Goal: Transaction & Acquisition: Purchase product/service

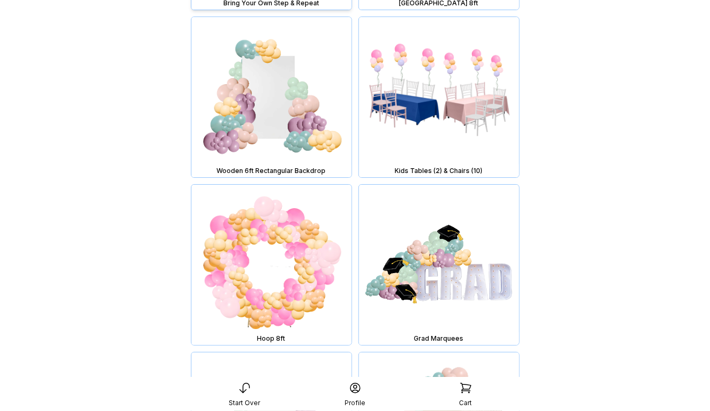
scroll to position [1449, 0]
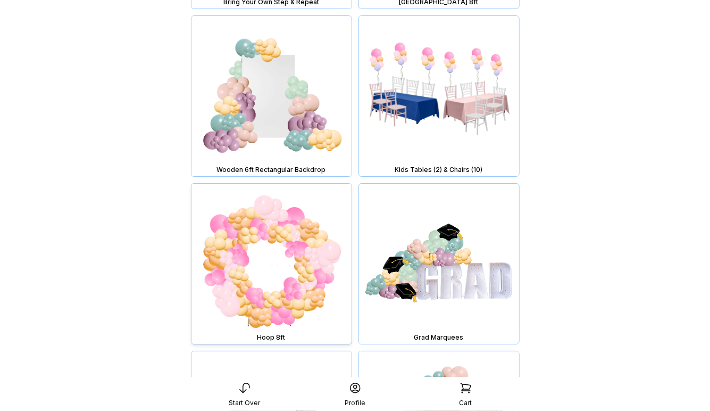
click at [305, 273] on img at bounding box center [271, 263] width 160 height 160
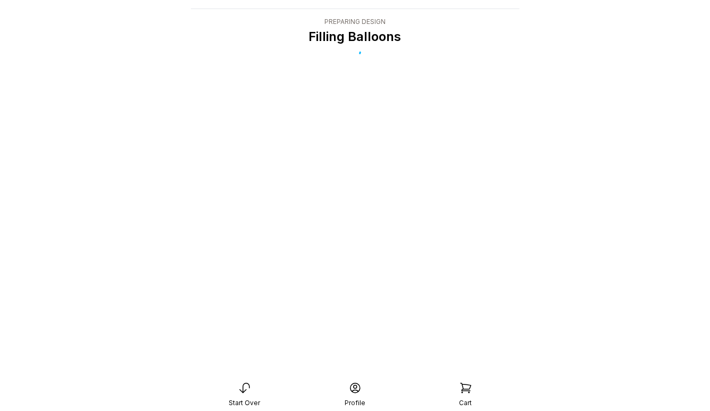
scroll to position [21, 0]
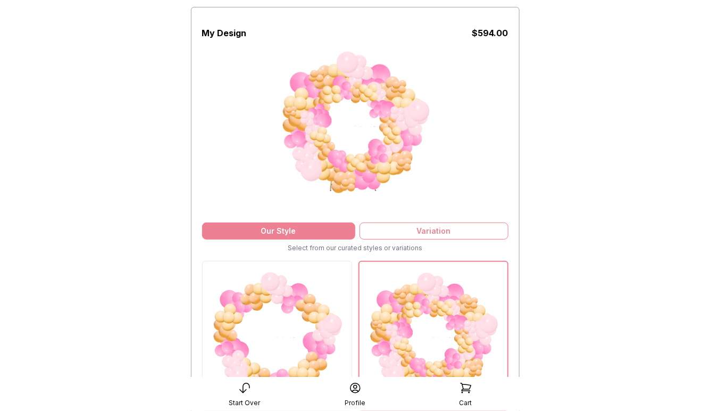
scroll to position [149, 0]
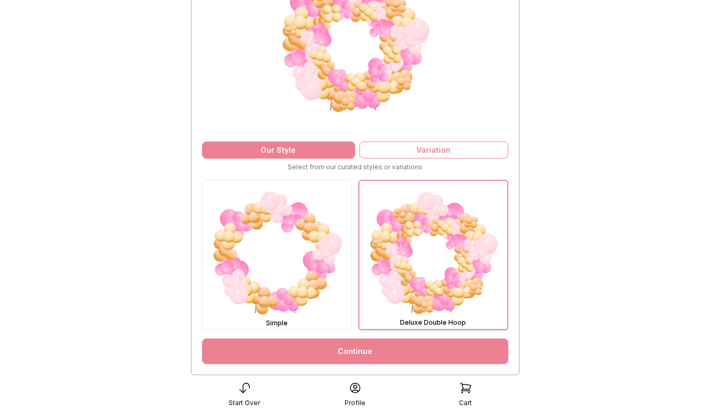
click at [383, 347] on link "Continue" at bounding box center [355, 351] width 306 height 26
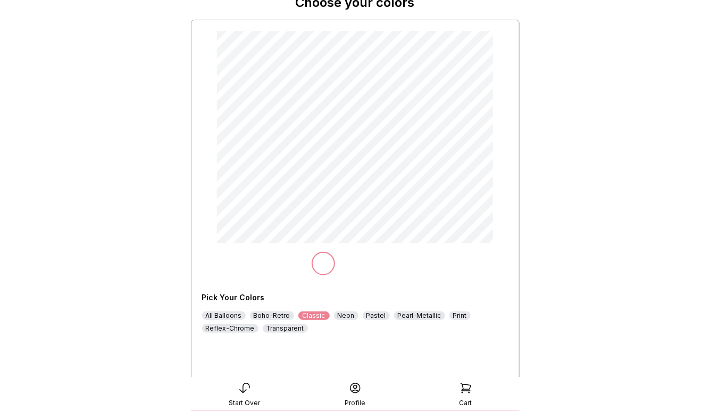
scroll to position [93, 0]
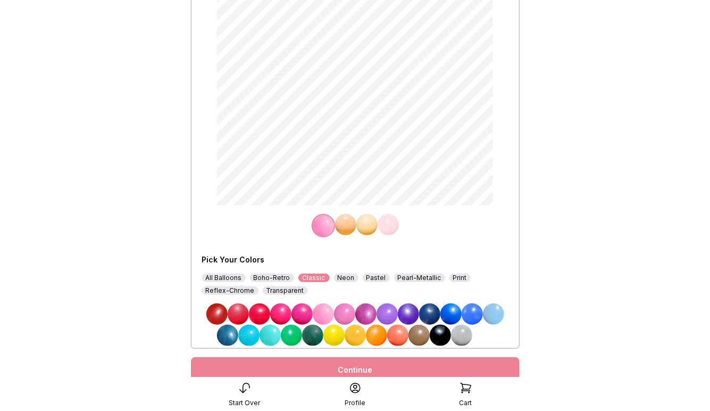
click at [344, 226] on img at bounding box center [345, 224] width 21 height 21
click at [344, 314] on img at bounding box center [344, 313] width 21 height 21
click at [367, 223] on img at bounding box center [366, 224] width 21 height 21
click at [372, 278] on div "Pastel" at bounding box center [376, 277] width 27 height 9
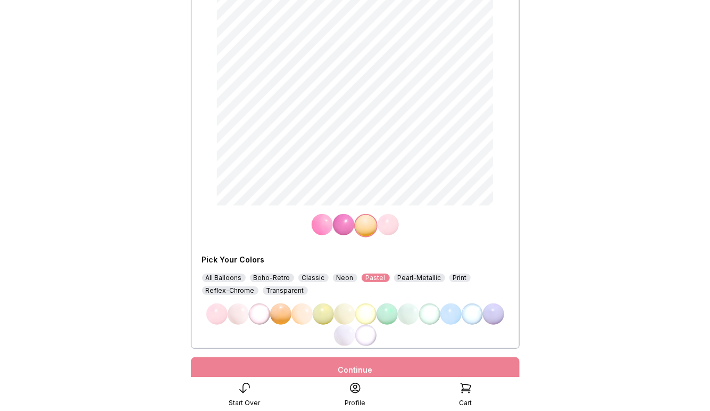
click at [234, 317] on img at bounding box center [238, 313] width 21 height 21
click at [360, 369] on div "Continue" at bounding box center [355, 370] width 329 height 26
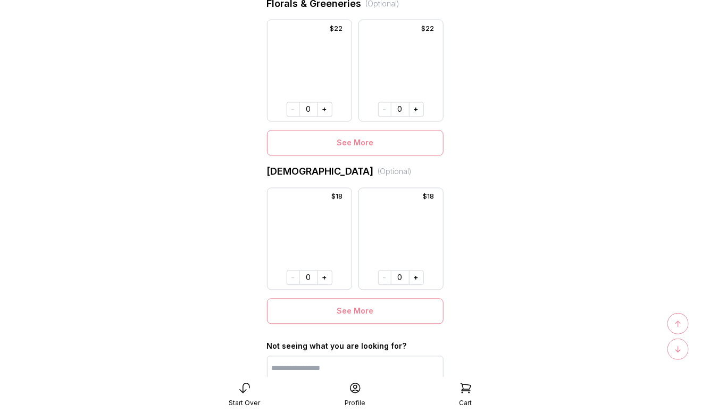
scroll to position [807, 0]
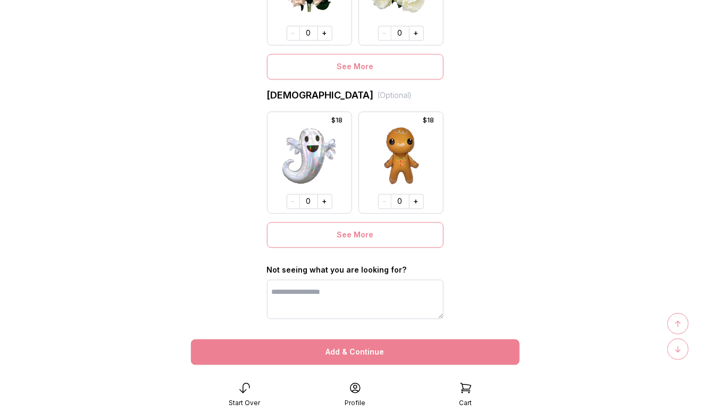
click at [363, 350] on button "Add & Continue" at bounding box center [355, 352] width 329 height 26
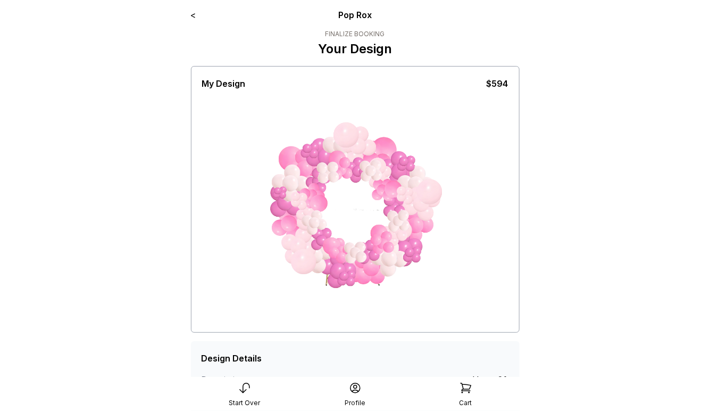
click at [194, 15] on link "<" at bounding box center [193, 15] width 5 height 11
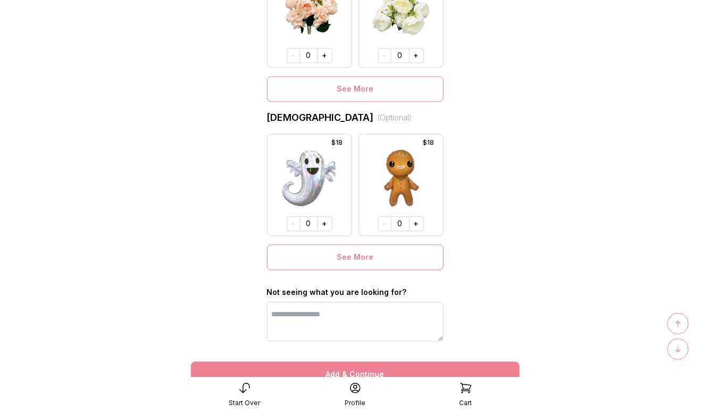
scroll to position [786, 0]
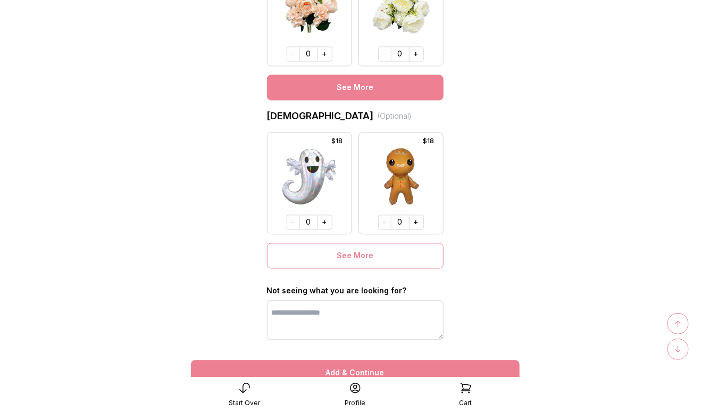
click at [355, 94] on button "See More" at bounding box center [355, 87] width 177 height 26
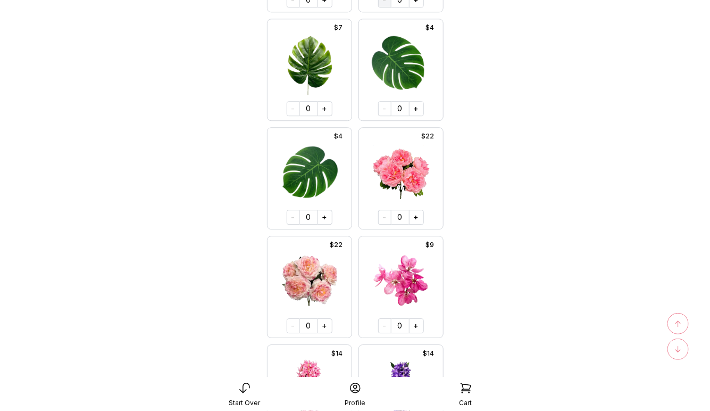
scroll to position [1064, 0]
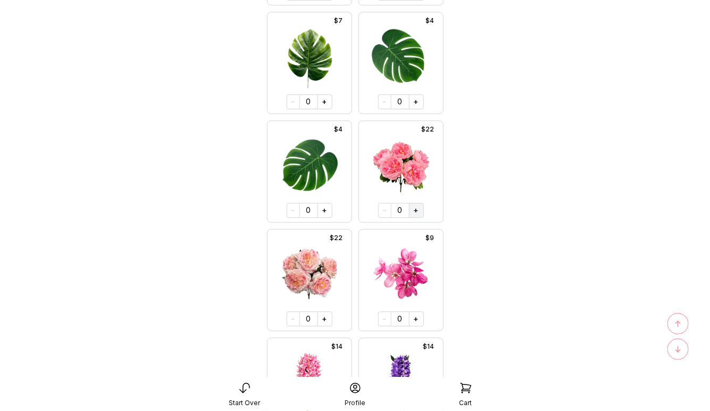
click at [413, 210] on button "+" at bounding box center [416, 210] width 15 height 15
click at [413, 210] on button "+" at bounding box center [415, 209] width 15 height 15
click at [325, 319] on button "+" at bounding box center [325, 318] width 15 height 15
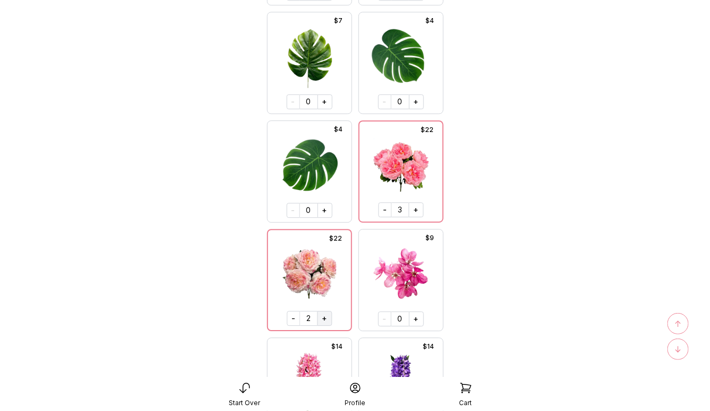
click at [325, 319] on button "+" at bounding box center [324, 318] width 15 height 15
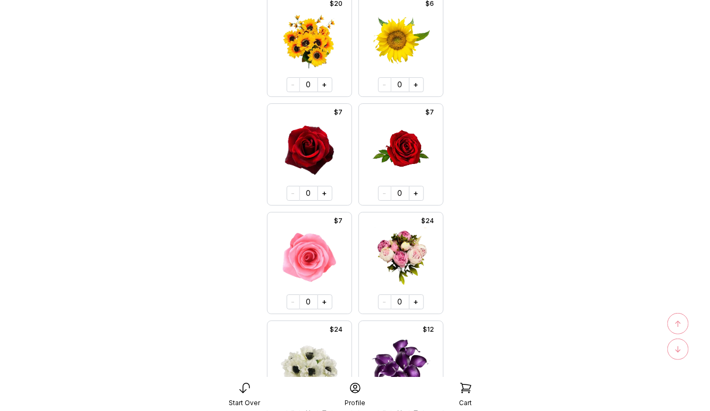
scroll to position [6321, 0]
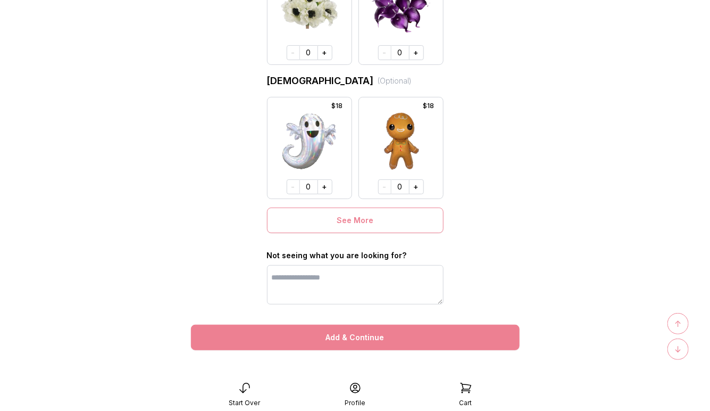
click at [388, 334] on button "Add & Continue" at bounding box center [355, 337] width 329 height 26
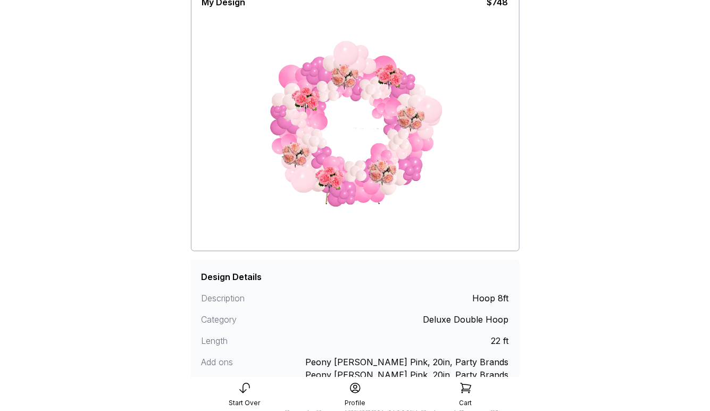
scroll to position [190, 0]
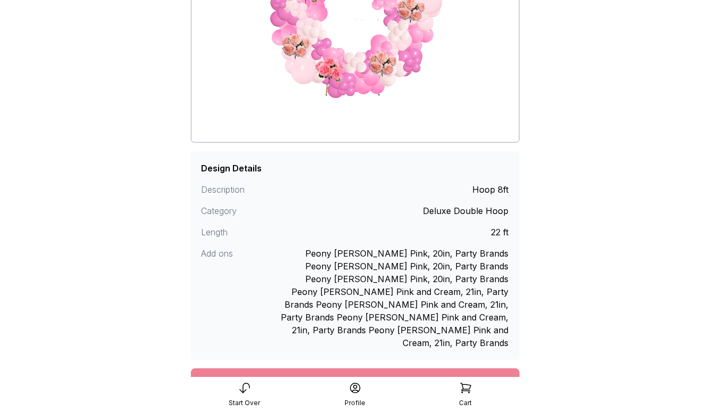
click at [366, 368] on div "Add To Cart" at bounding box center [355, 381] width 329 height 26
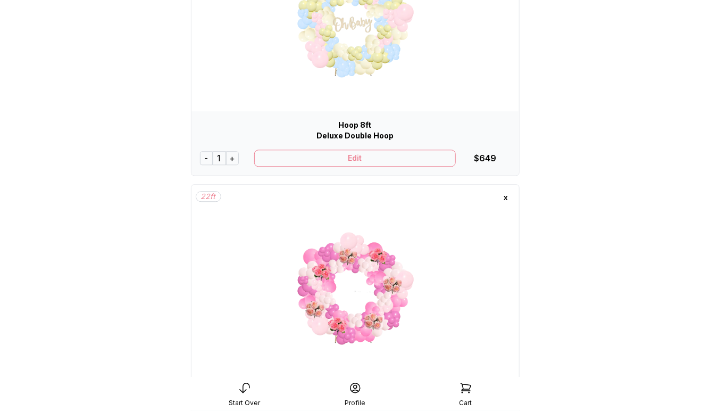
scroll to position [1006, 0]
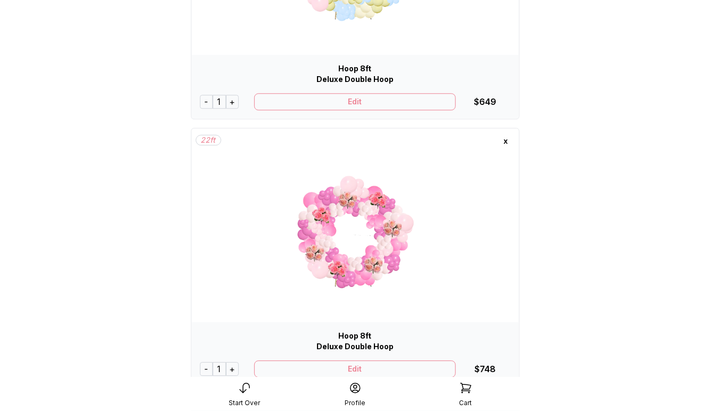
click at [370, 265] on img at bounding box center [355, 234] width 207 height 160
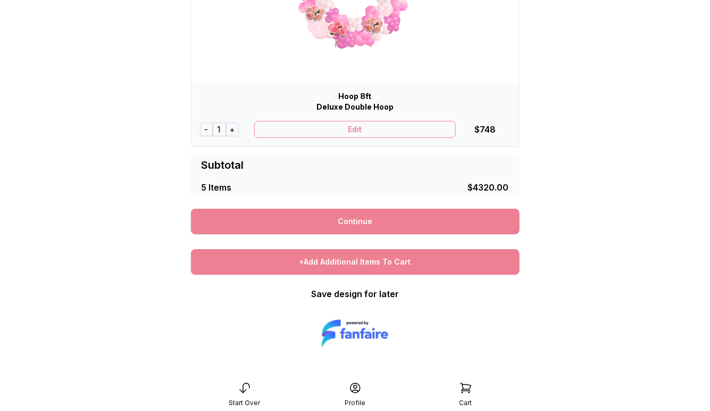
click at [364, 265] on div "+Add Additional Items To Cart" at bounding box center [355, 262] width 329 height 26
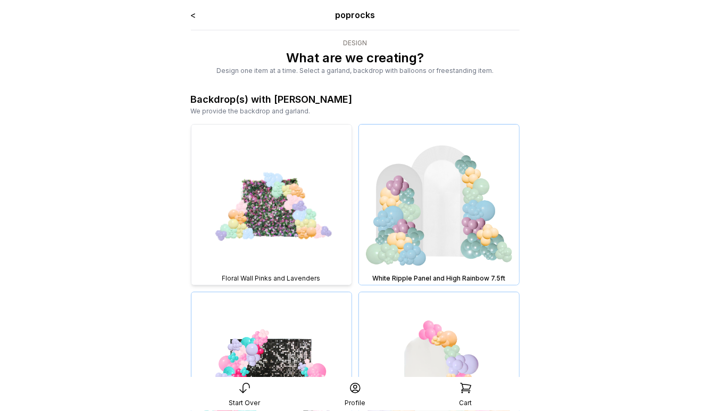
click at [311, 230] on img at bounding box center [271, 204] width 160 height 160
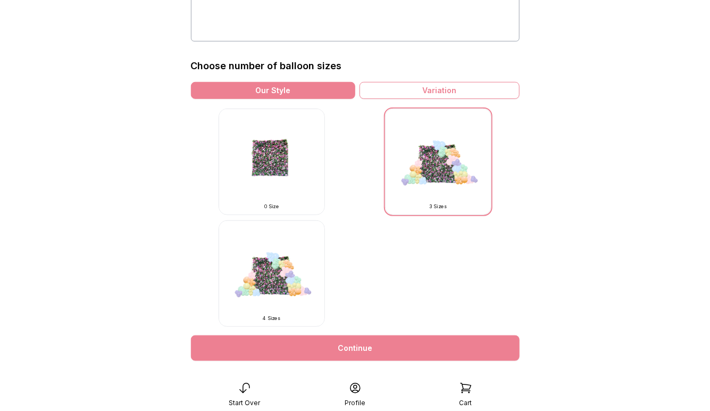
scroll to position [247, 0]
click at [284, 282] on img at bounding box center [272, 273] width 106 height 106
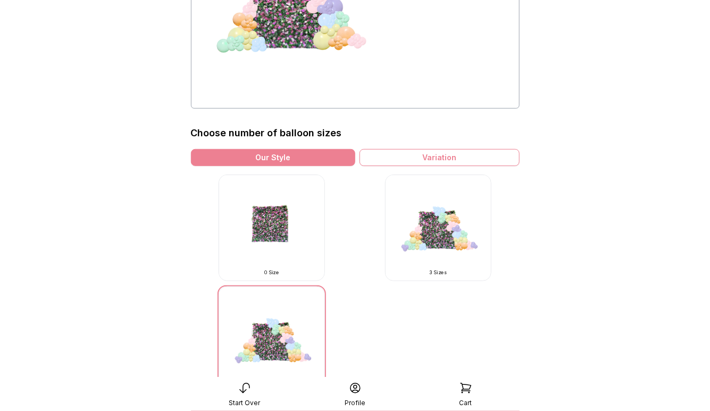
scroll to position [247, 0]
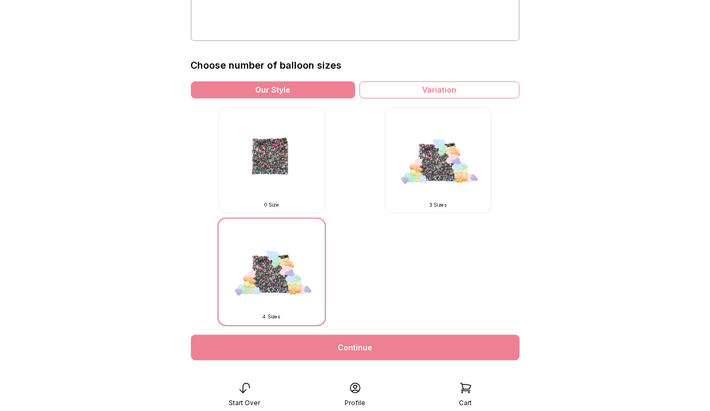
click at [354, 349] on link "Continue" at bounding box center [355, 348] width 329 height 26
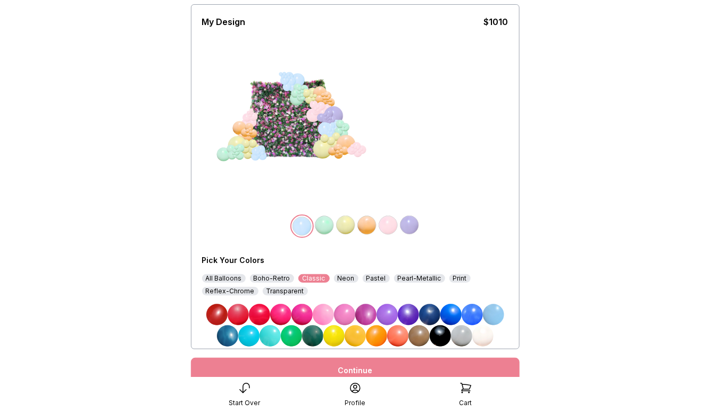
scroll to position [72, 0]
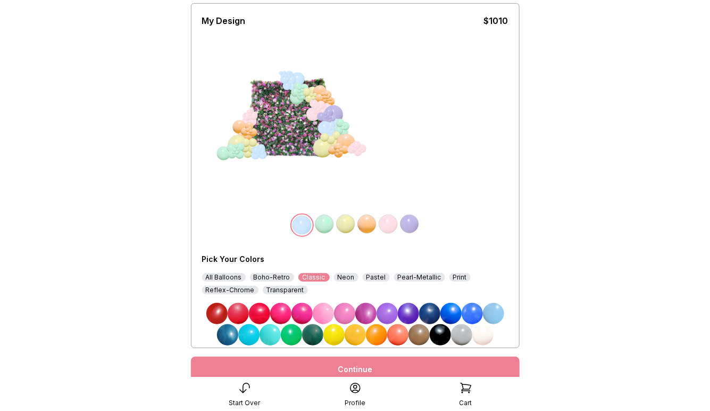
click at [362, 314] on img at bounding box center [365, 313] width 21 height 21
click at [328, 226] on img at bounding box center [324, 223] width 21 height 21
click at [369, 307] on img at bounding box center [365, 313] width 21 height 21
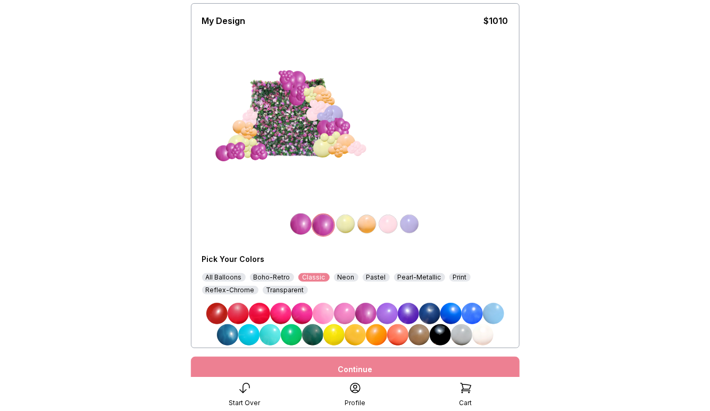
click at [344, 223] on img at bounding box center [345, 223] width 21 height 21
click at [366, 309] on img at bounding box center [365, 313] width 21 height 21
click at [366, 226] on img at bounding box center [366, 223] width 21 height 21
click at [366, 308] on img at bounding box center [365, 313] width 21 height 21
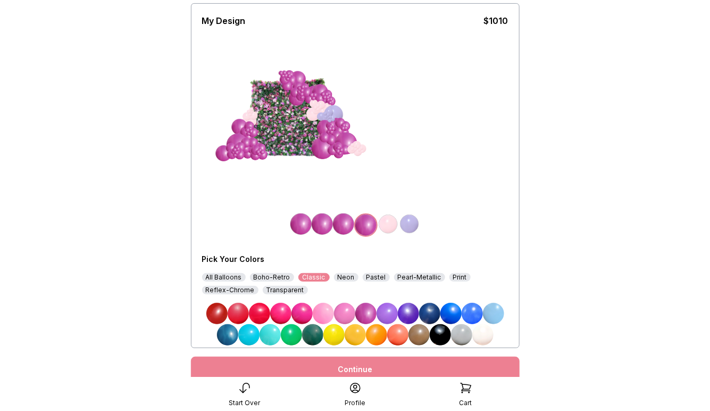
click at [385, 226] on img at bounding box center [388, 223] width 21 height 21
click at [368, 313] on img at bounding box center [365, 313] width 21 height 21
click at [412, 222] on img at bounding box center [409, 223] width 21 height 21
click at [369, 310] on img at bounding box center [365, 313] width 21 height 21
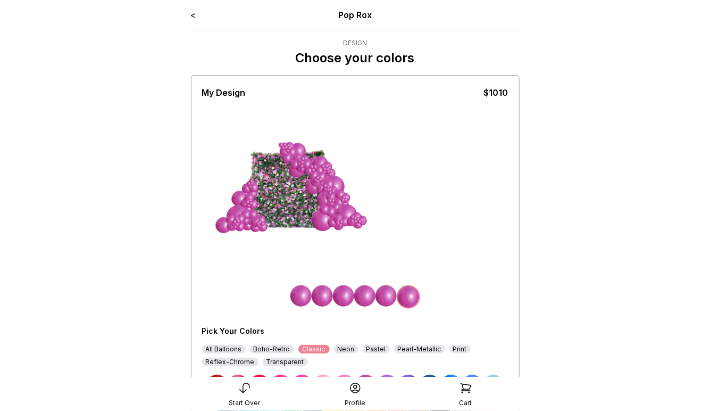
click at [196, 18] on link "<" at bounding box center [193, 15] width 5 height 11
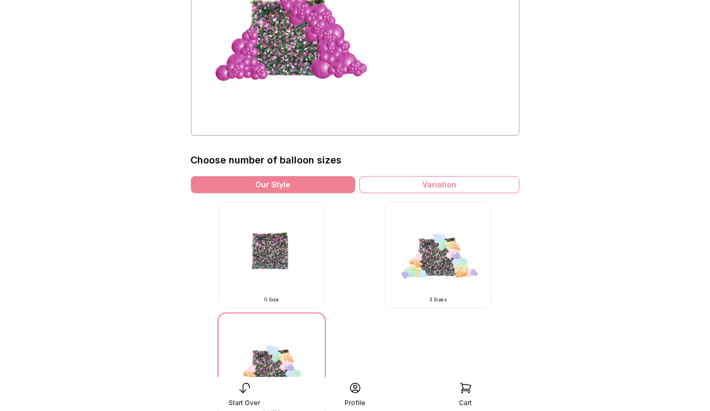
scroll to position [172, 0]
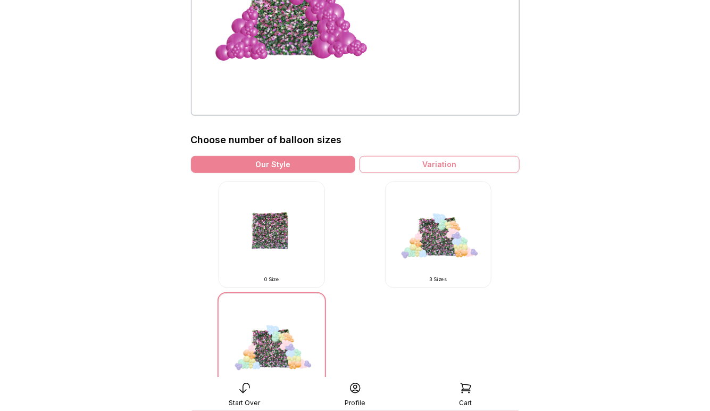
click at [426, 235] on img at bounding box center [438, 234] width 106 height 106
click at [447, 239] on img at bounding box center [438, 234] width 106 height 106
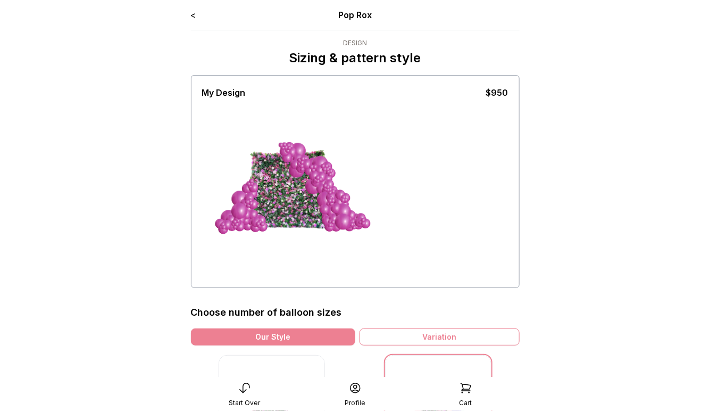
click at [193, 15] on link "<" at bounding box center [193, 15] width 5 height 11
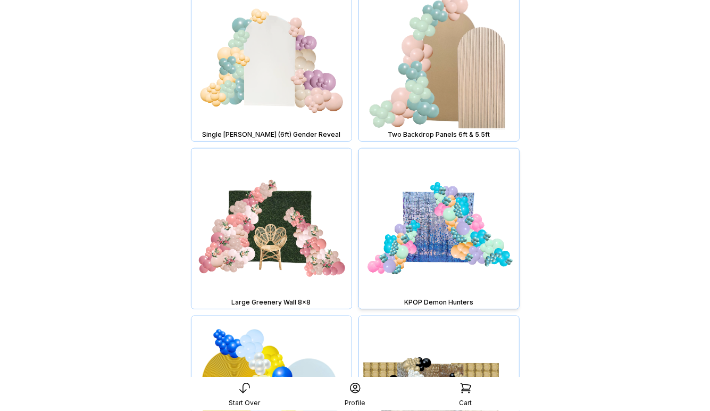
scroll to position [1827, 0]
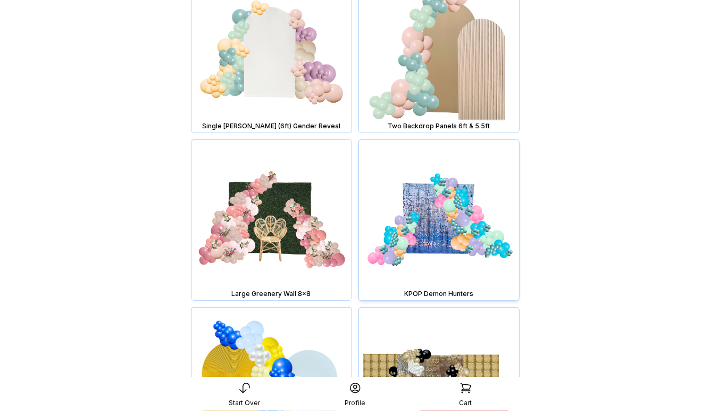
click at [446, 232] on img at bounding box center [439, 220] width 160 height 160
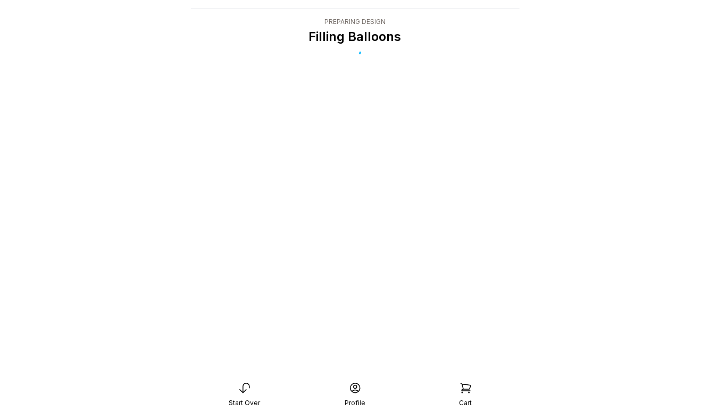
scroll to position [21, 0]
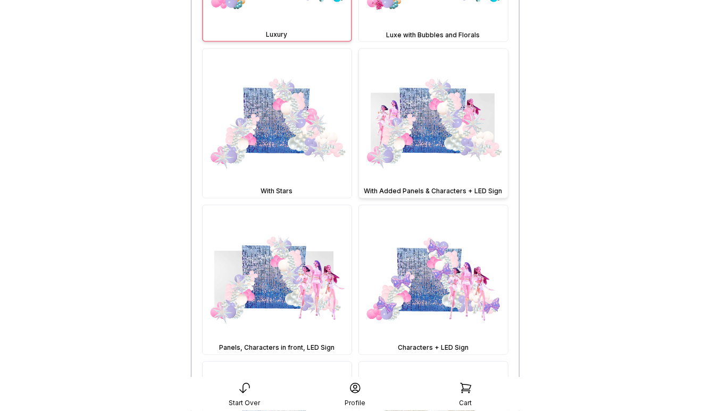
scroll to position [594, 0]
click at [428, 302] on img at bounding box center [433, 279] width 149 height 149
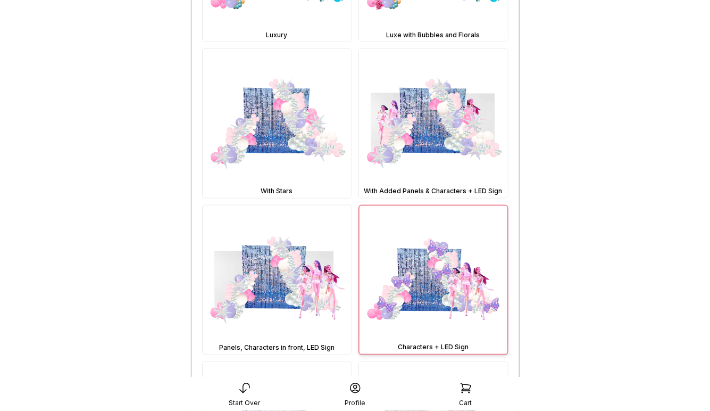
scroll to position [593, 0]
click at [428, 286] on img at bounding box center [434, 280] width 148 height 148
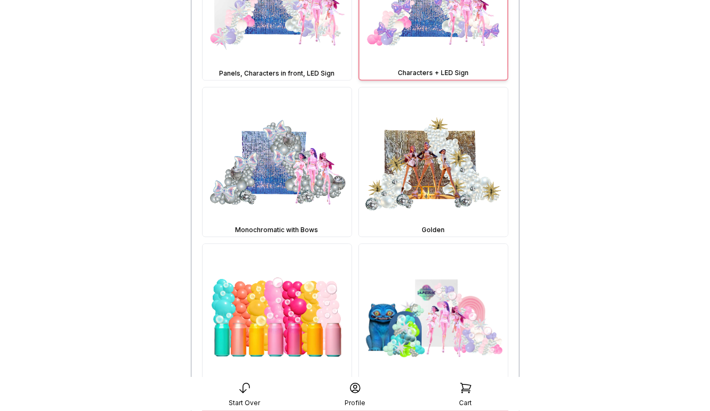
scroll to position [955, 0]
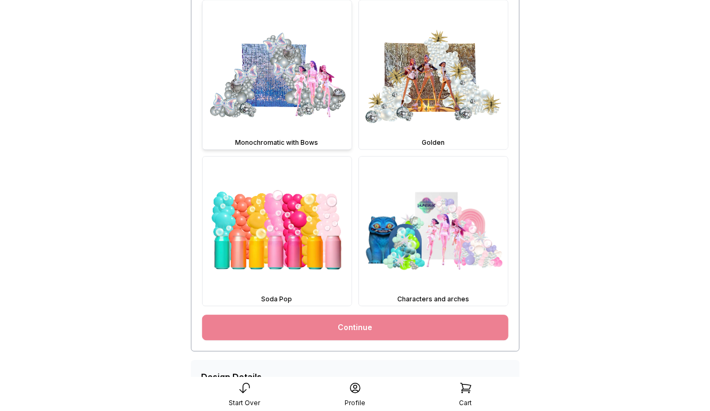
click at [289, 85] on img at bounding box center [277, 74] width 149 height 149
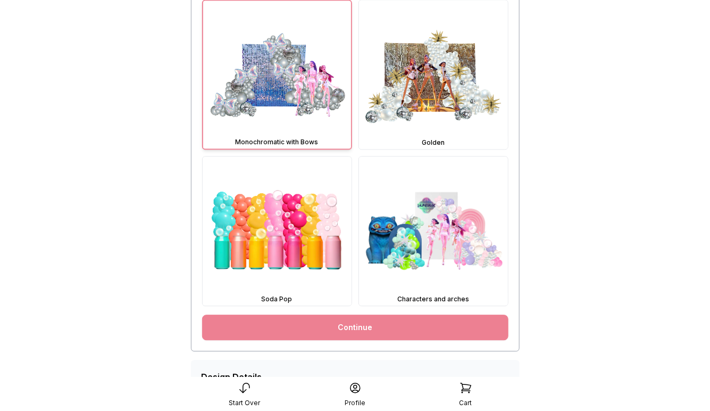
scroll to position [955, 0]
click at [340, 328] on link "Continue" at bounding box center [355, 327] width 306 height 26
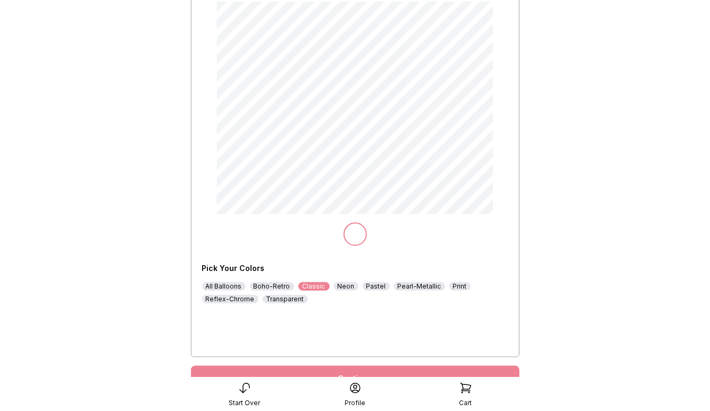
scroll to position [107, 0]
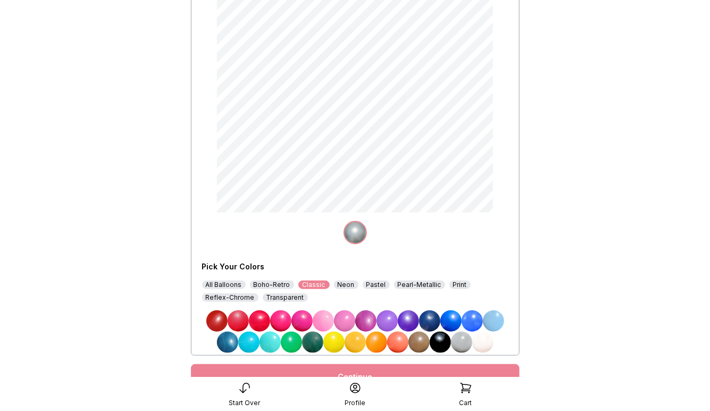
click at [485, 339] on img at bounding box center [482, 341] width 21 height 21
click at [241, 296] on div "Reflex-Chrome" at bounding box center [230, 297] width 56 height 9
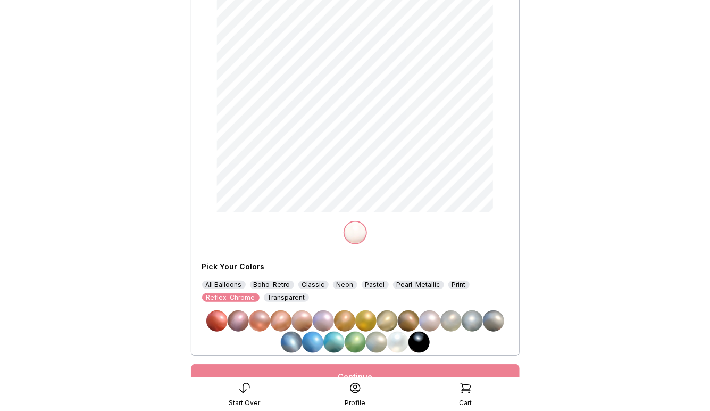
click at [401, 340] on img at bounding box center [397, 341] width 21 height 21
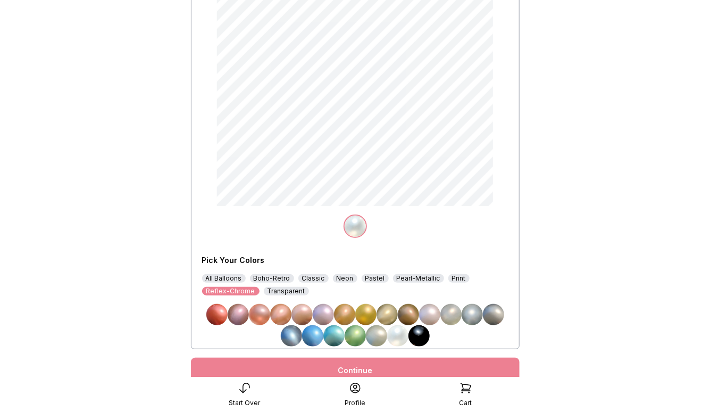
scroll to position [119, 0]
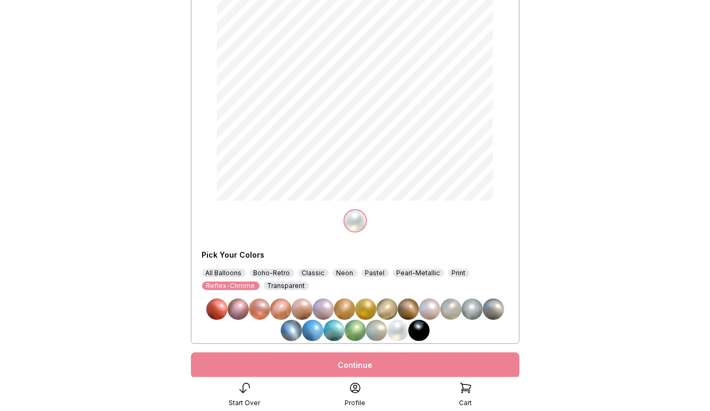
click at [399, 370] on div "Continue" at bounding box center [355, 365] width 329 height 26
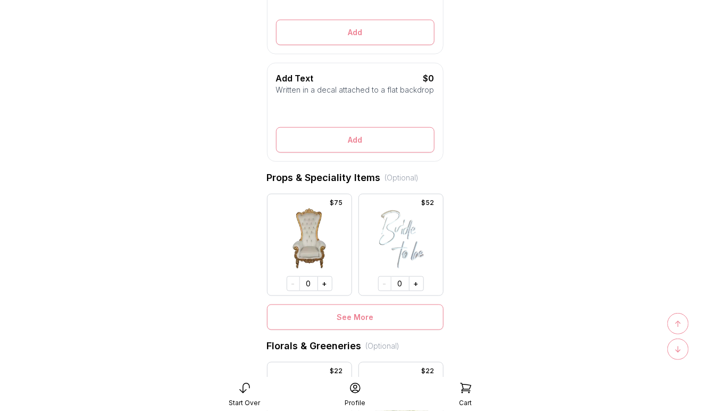
scroll to position [388, 0]
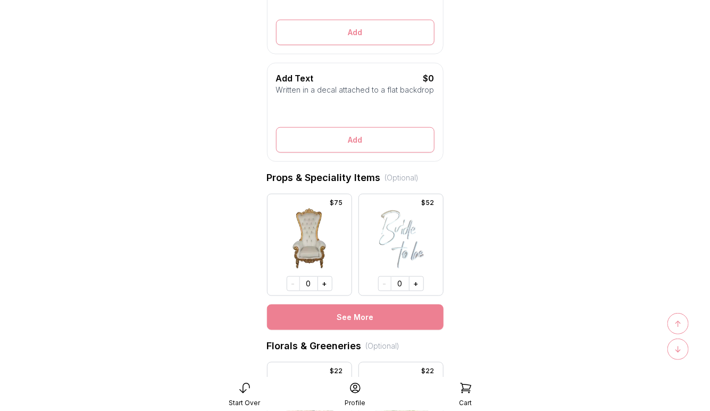
click at [354, 318] on button "See More" at bounding box center [355, 317] width 177 height 26
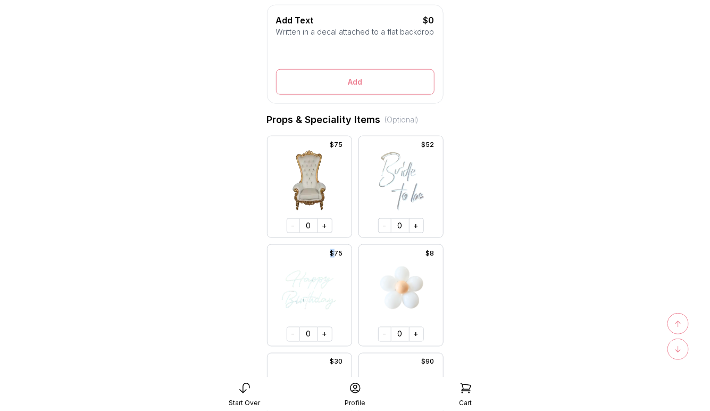
scroll to position [475, 0]
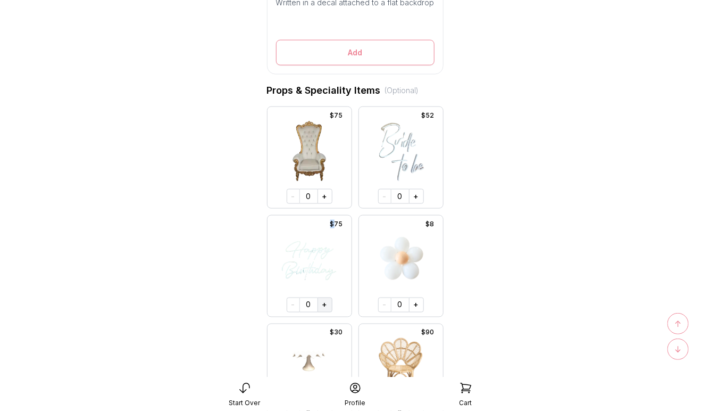
click at [327, 304] on button "+" at bounding box center [325, 304] width 15 height 15
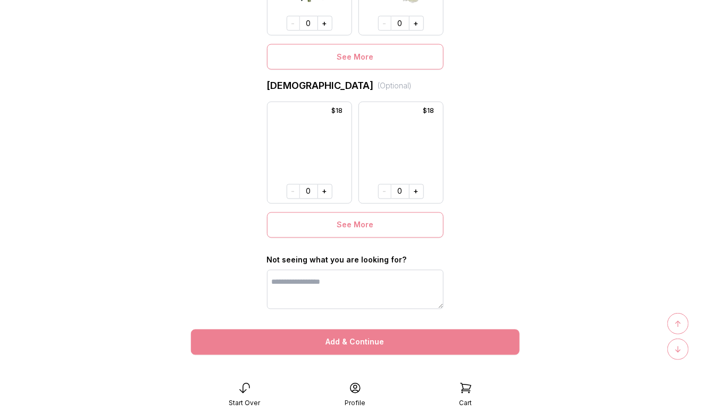
scroll to position [6863, 0]
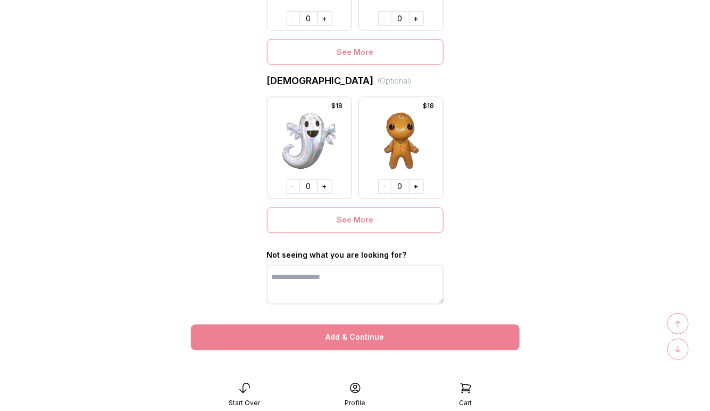
click at [385, 339] on button "Add & Continue" at bounding box center [355, 337] width 329 height 26
